Goal: Task Accomplishment & Management: Use online tool/utility

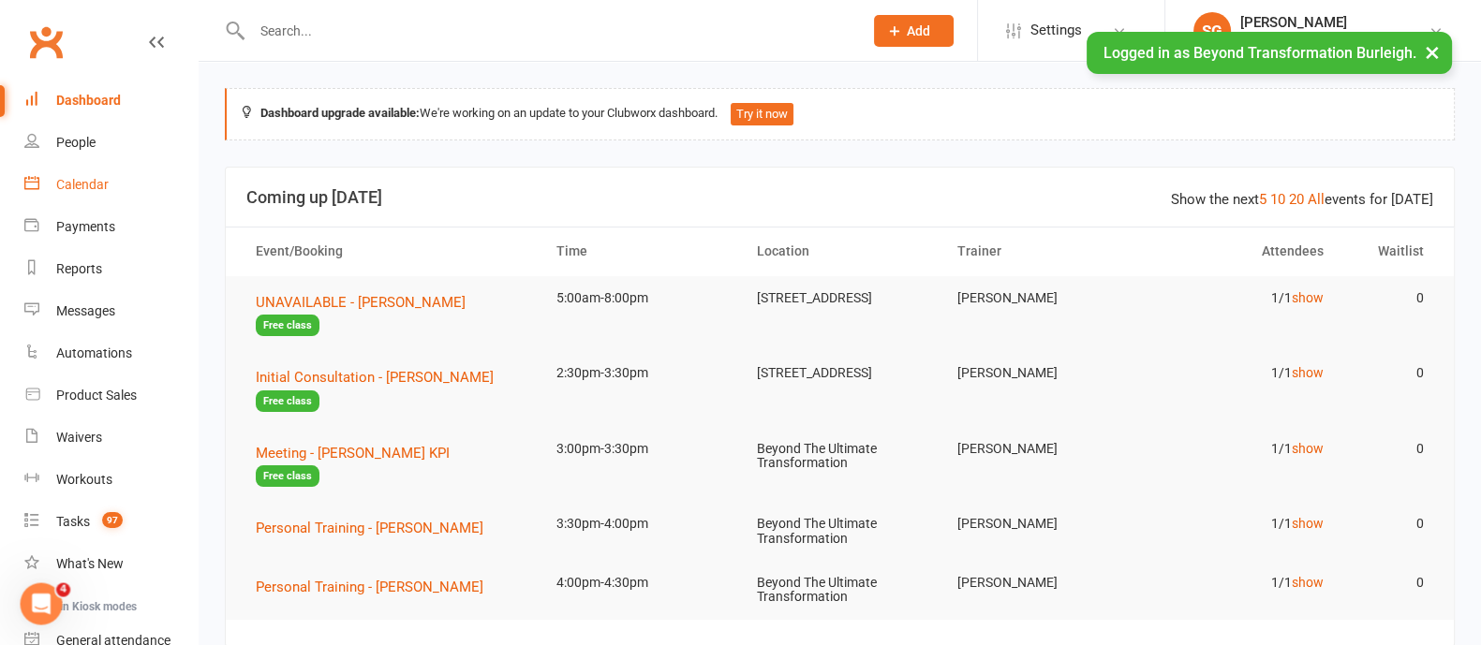
drag, startPoint x: 99, startPoint y: 185, endPoint x: 126, endPoint y: 189, distance: 27.6
click at [99, 185] on div "Calendar" at bounding box center [82, 184] width 52 height 15
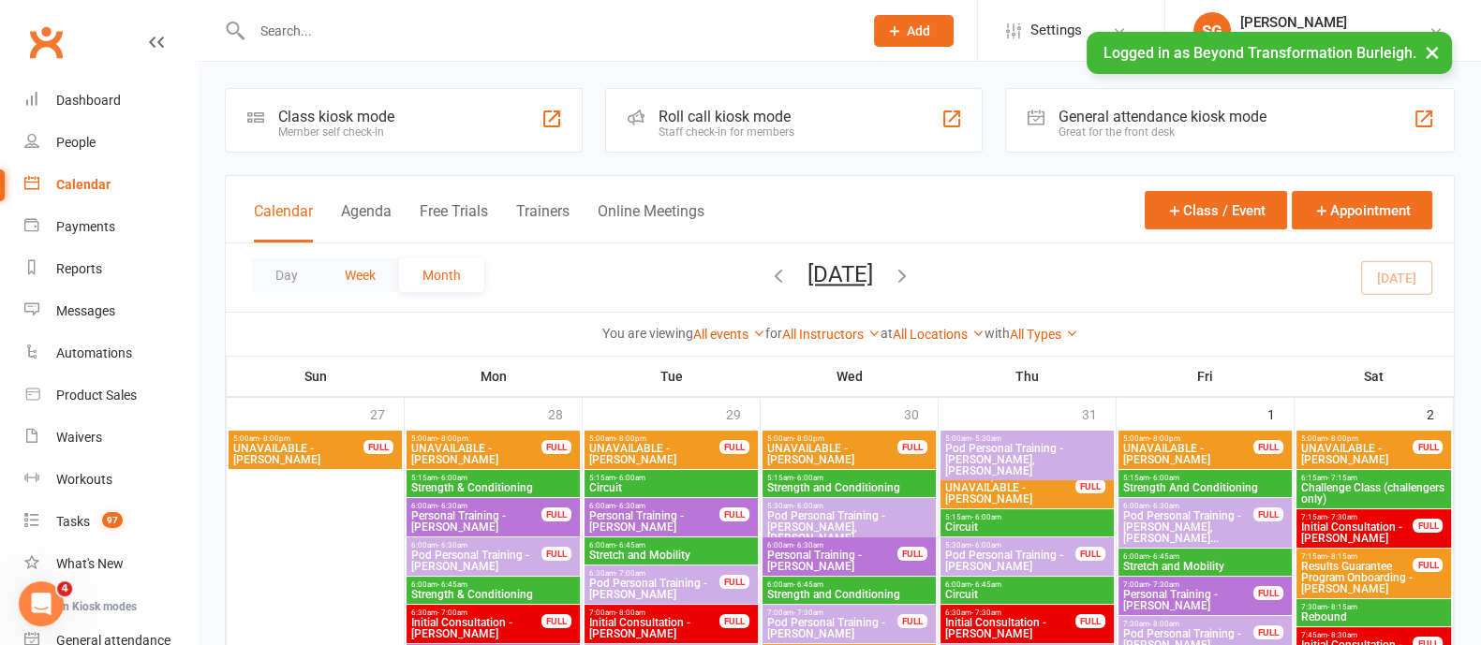
click at [370, 279] on button "Week" at bounding box center [360, 276] width 78 height 34
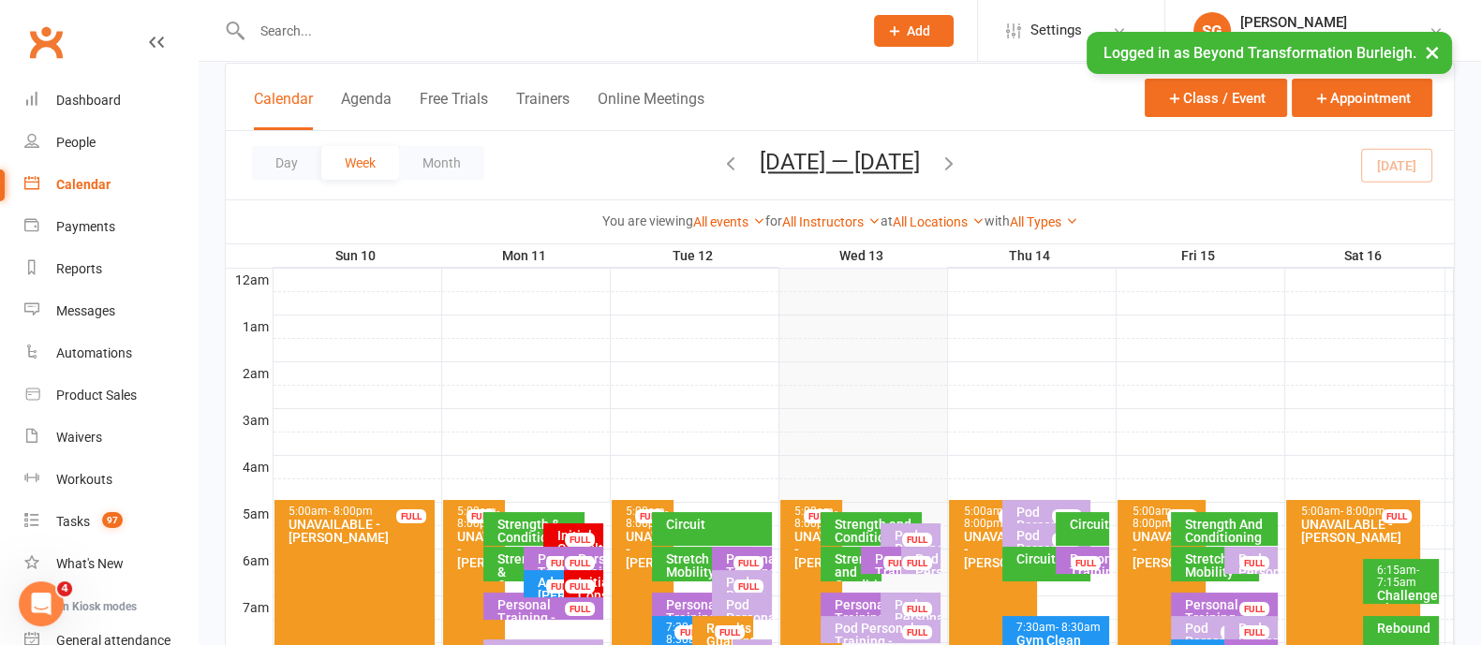
scroll to position [233, 0]
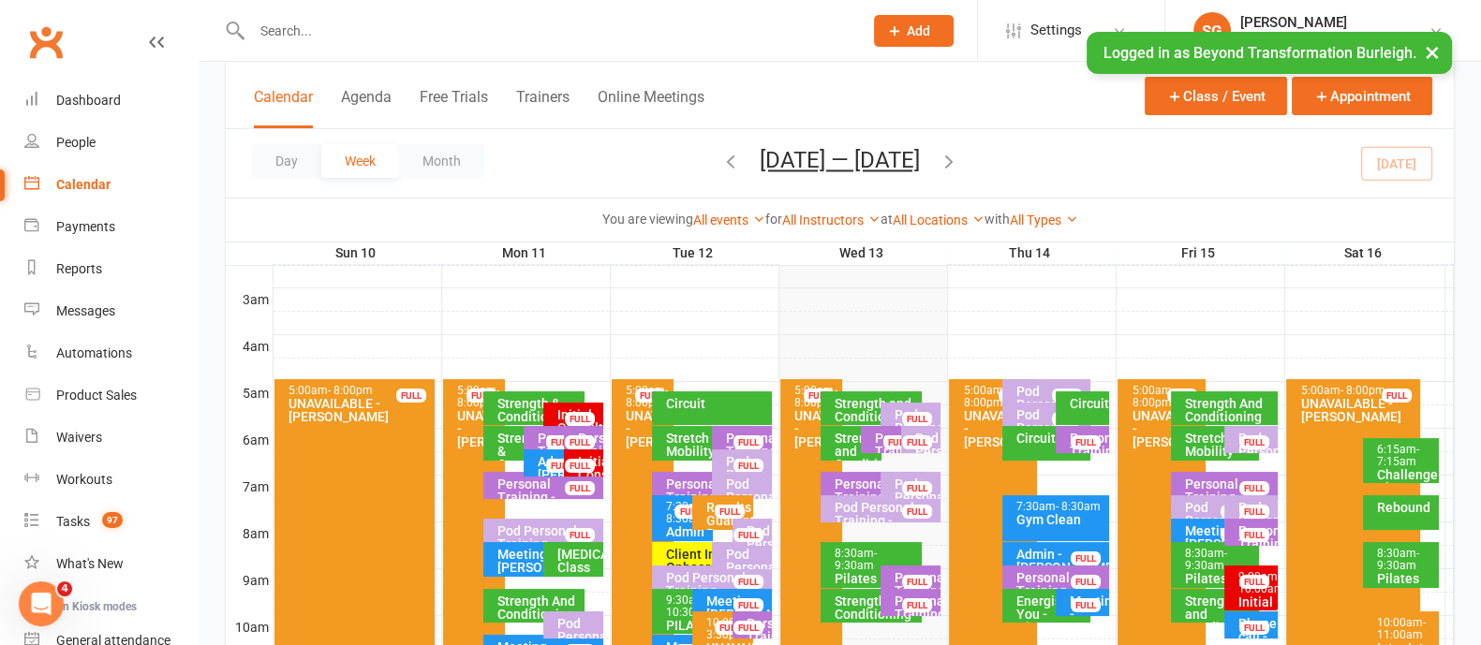
click at [1435, 45] on button "×" at bounding box center [1433, 52] width 34 height 40
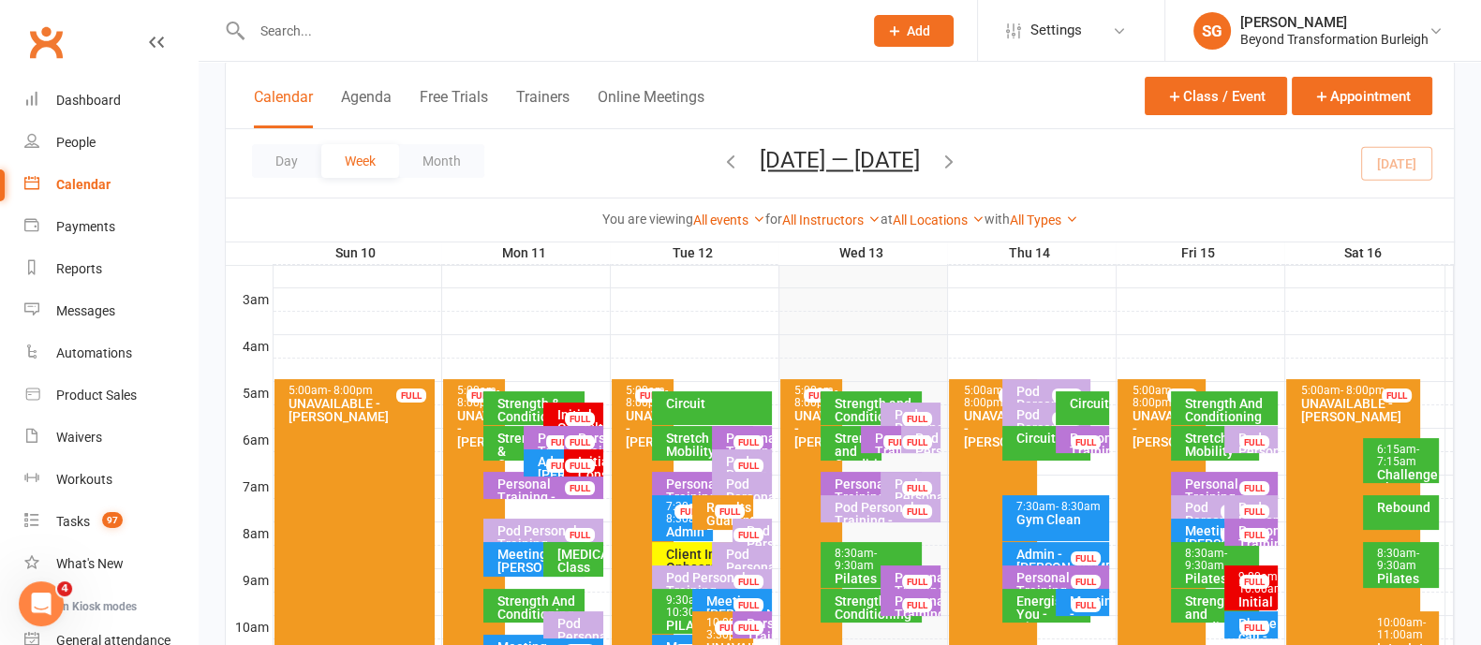
click at [959, 163] on icon "button" at bounding box center [949, 161] width 21 height 21
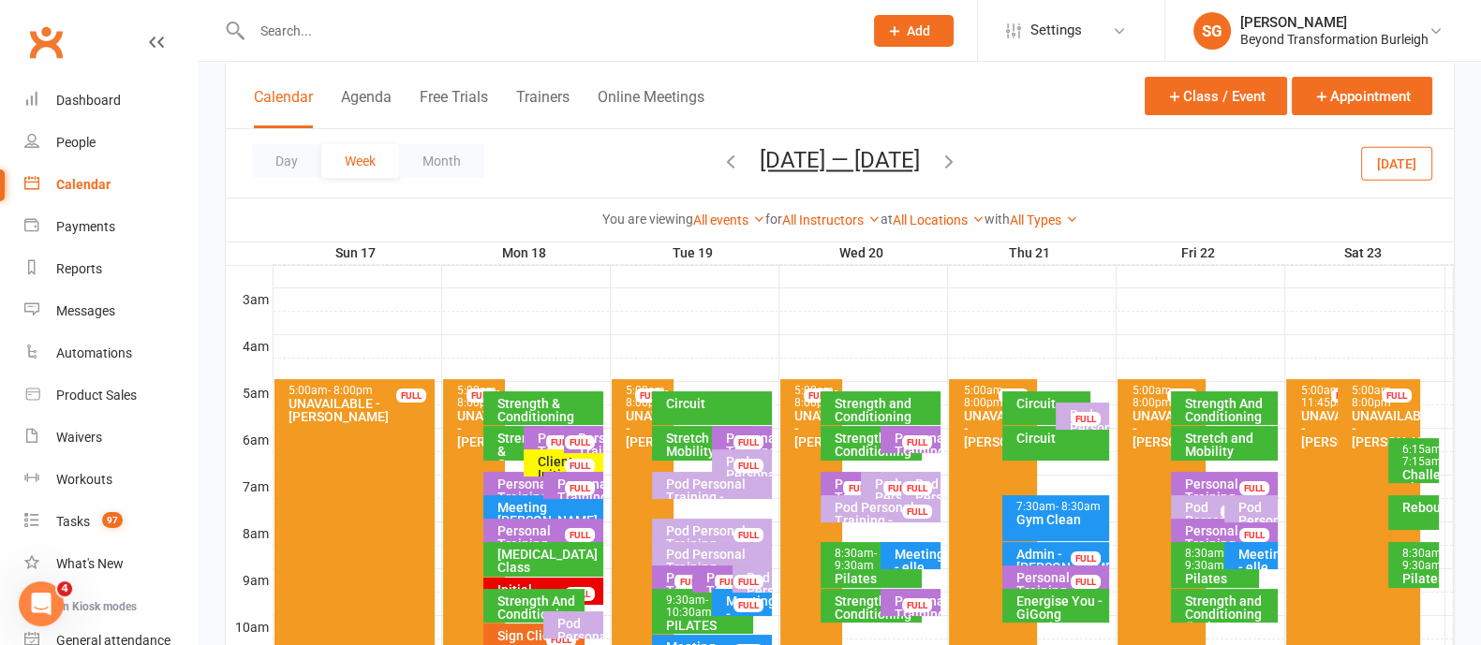
click at [959, 163] on icon "button" at bounding box center [949, 161] width 21 height 21
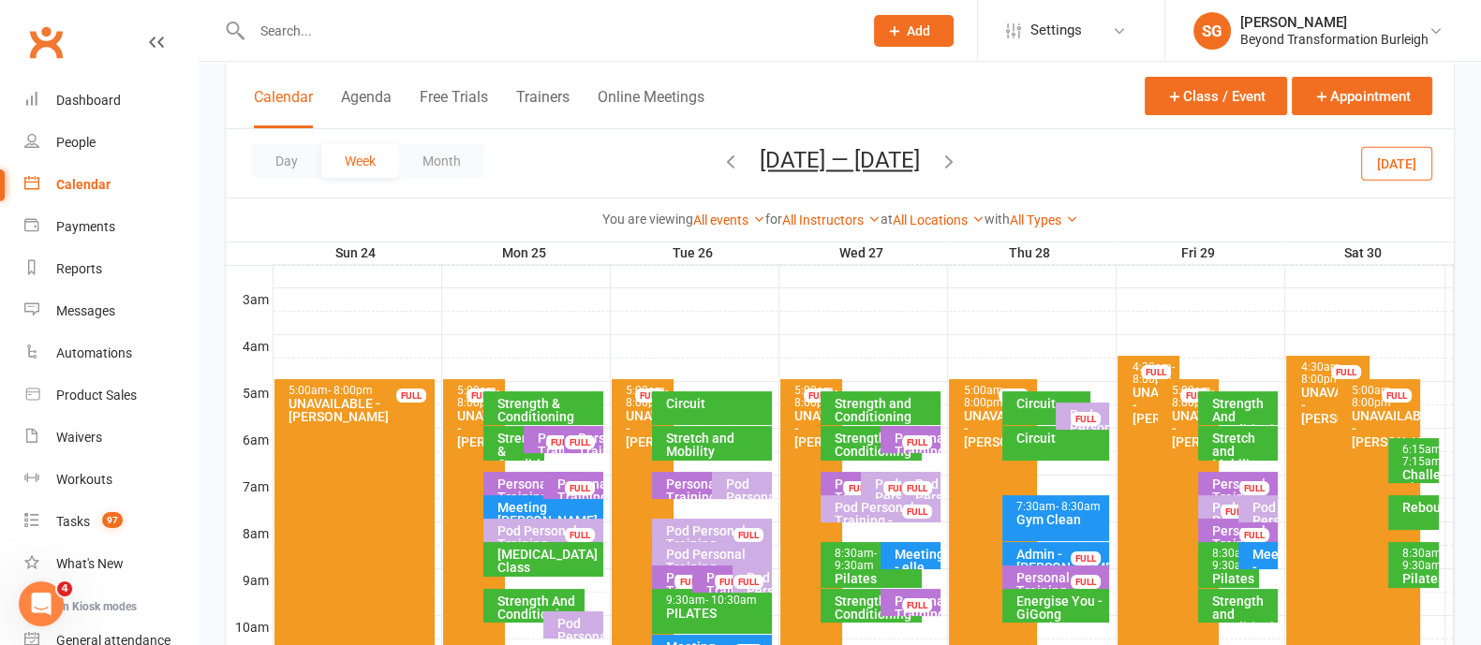
click at [959, 163] on icon "button" at bounding box center [949, 161] width 21 height 21
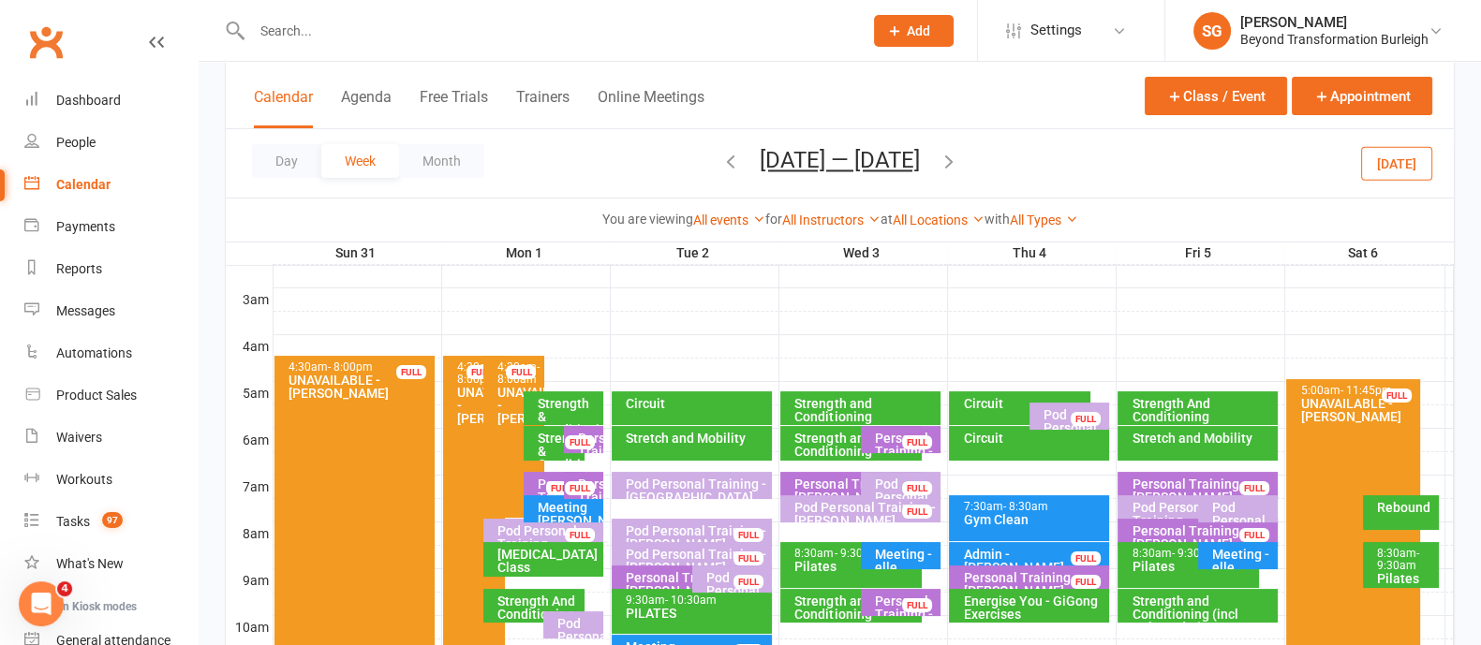
click at [959, 157] on icon "button" at bounding box center [949, 161] width 21 height 21
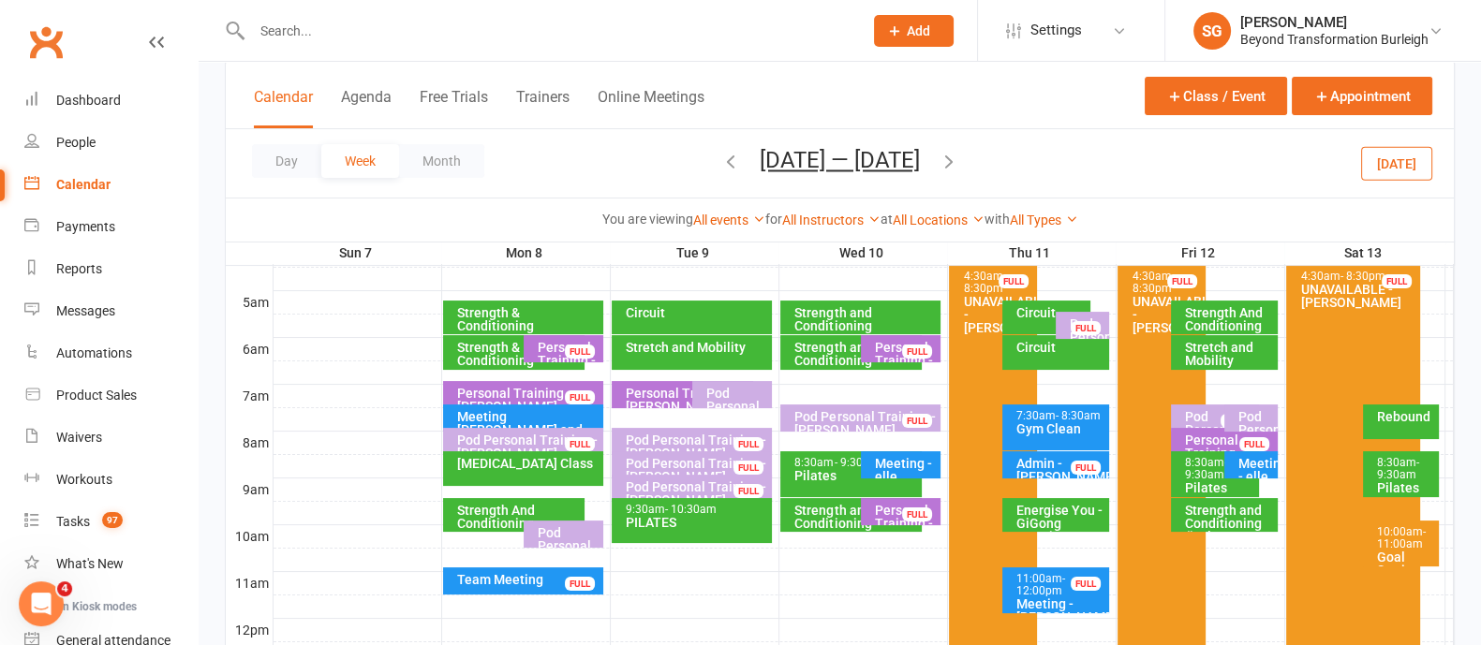
scroll to position [467, 0]
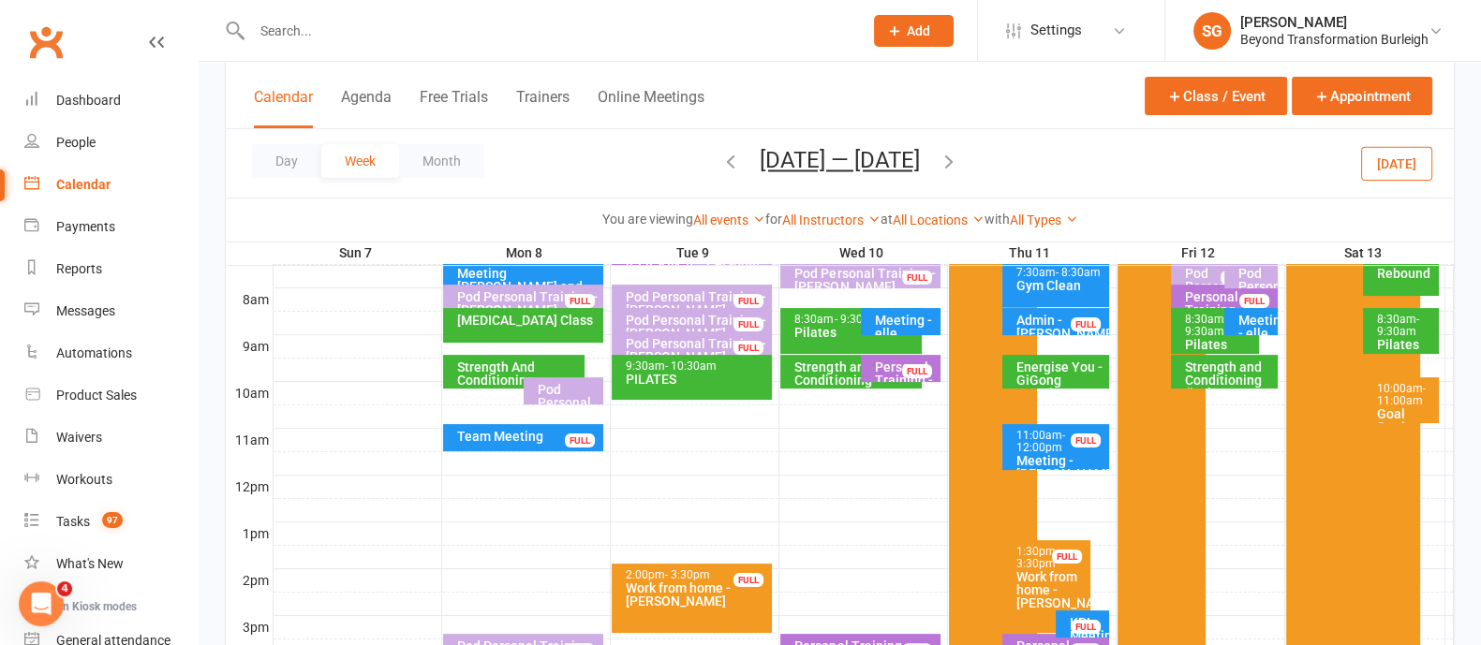
click at [1389, 395] on span "- 11:00am" at bounding box center [1401, 394] width 49 height 25
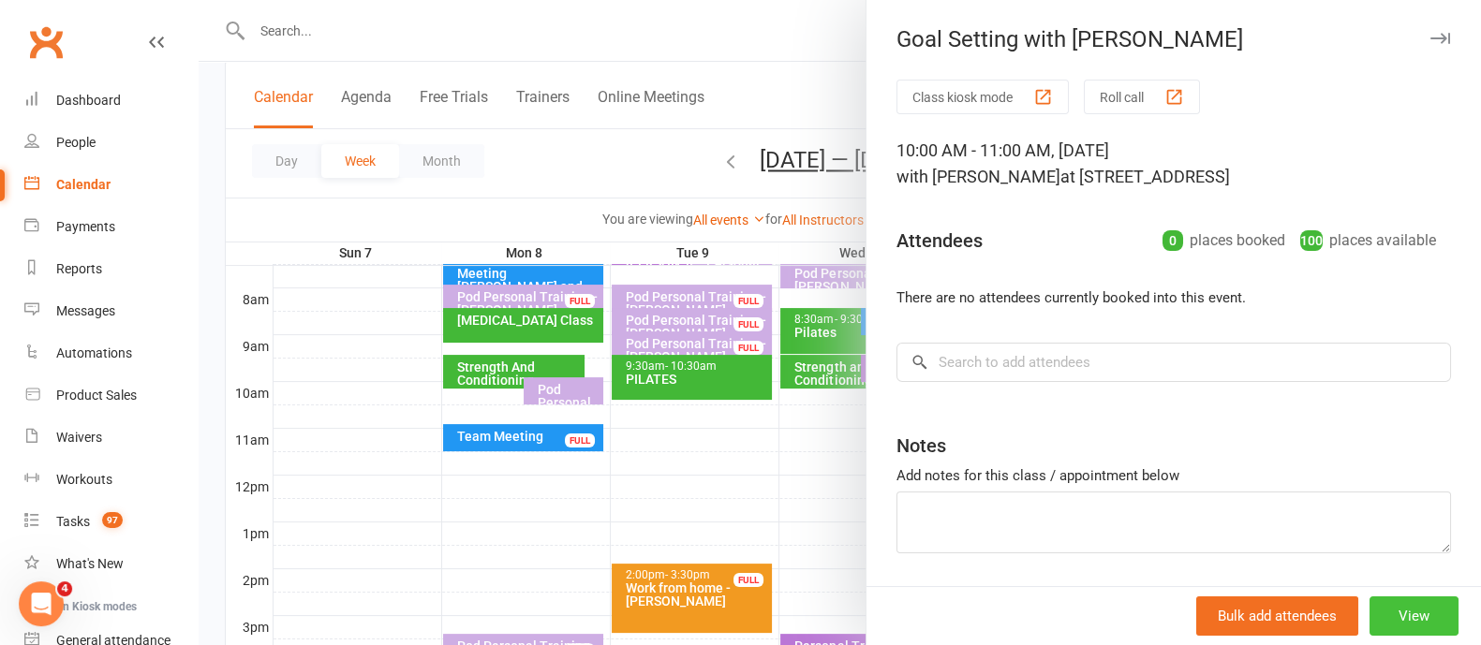
click at [1374, 625] on button "View" at bounding box center [1414, 616] width 89 height 39
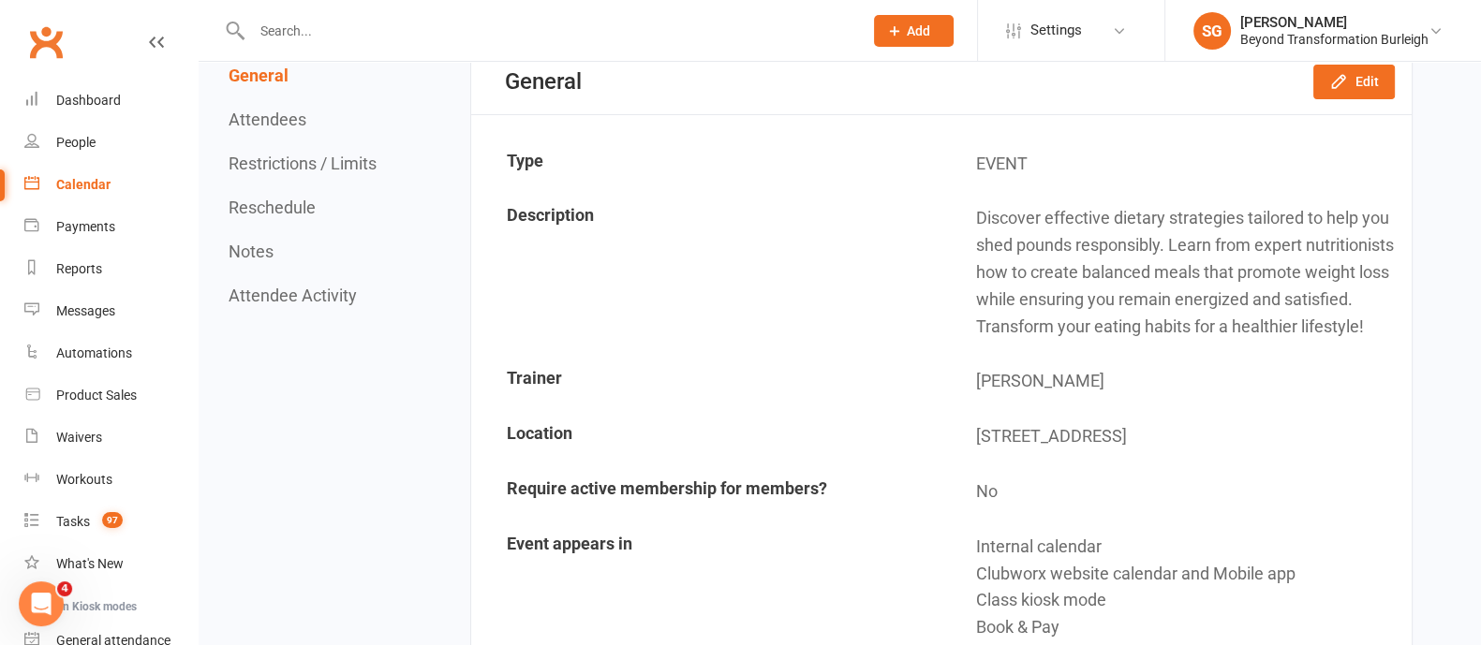
scroll to position [233, 0]
